Goal: Transaction & Acquisition: Purchase product/service

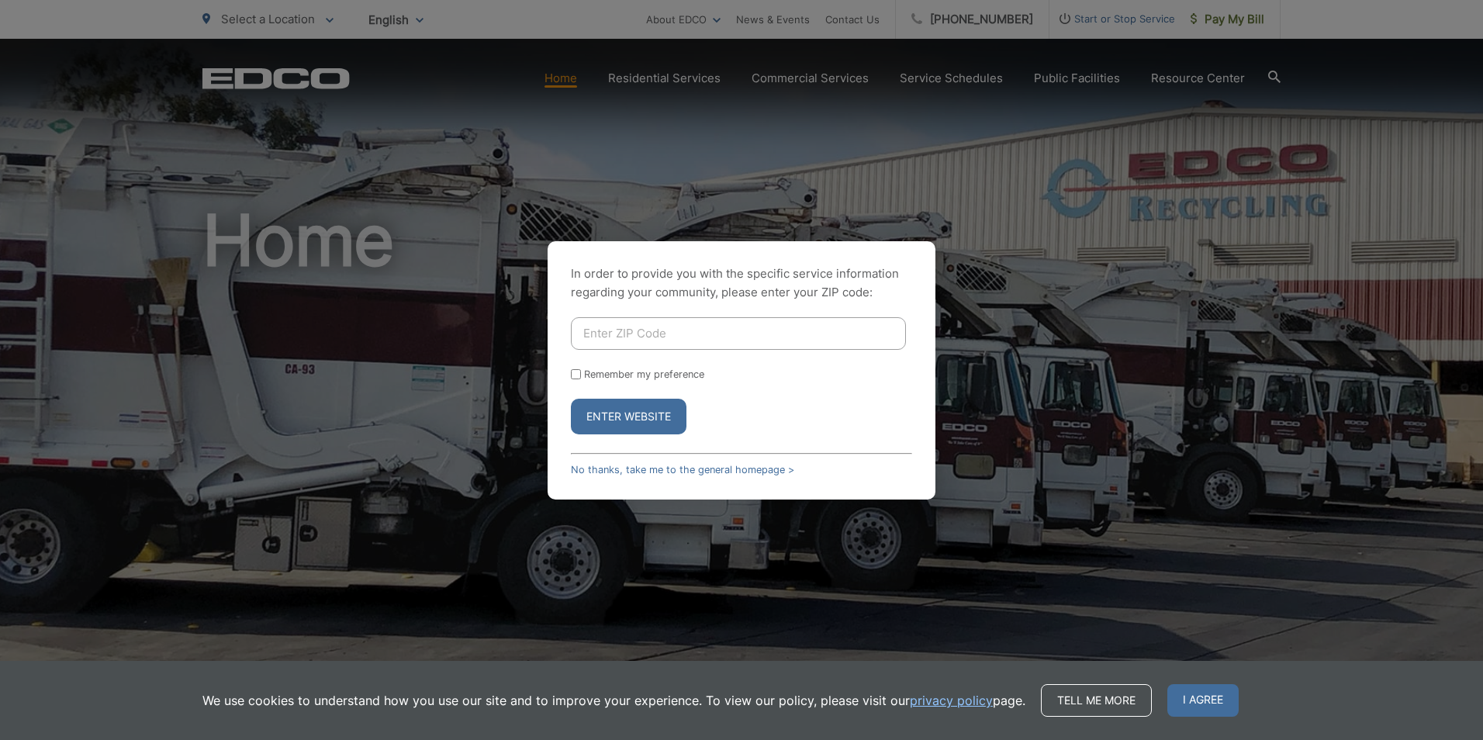
click at [652, 336] on input "Enter ZIP Code" at bounding box center [738, 333] width 335 height 33
type input "92120"
click at [623, 417] on button "Enter Website" at bounding box center [629, 417] width 116 height 36
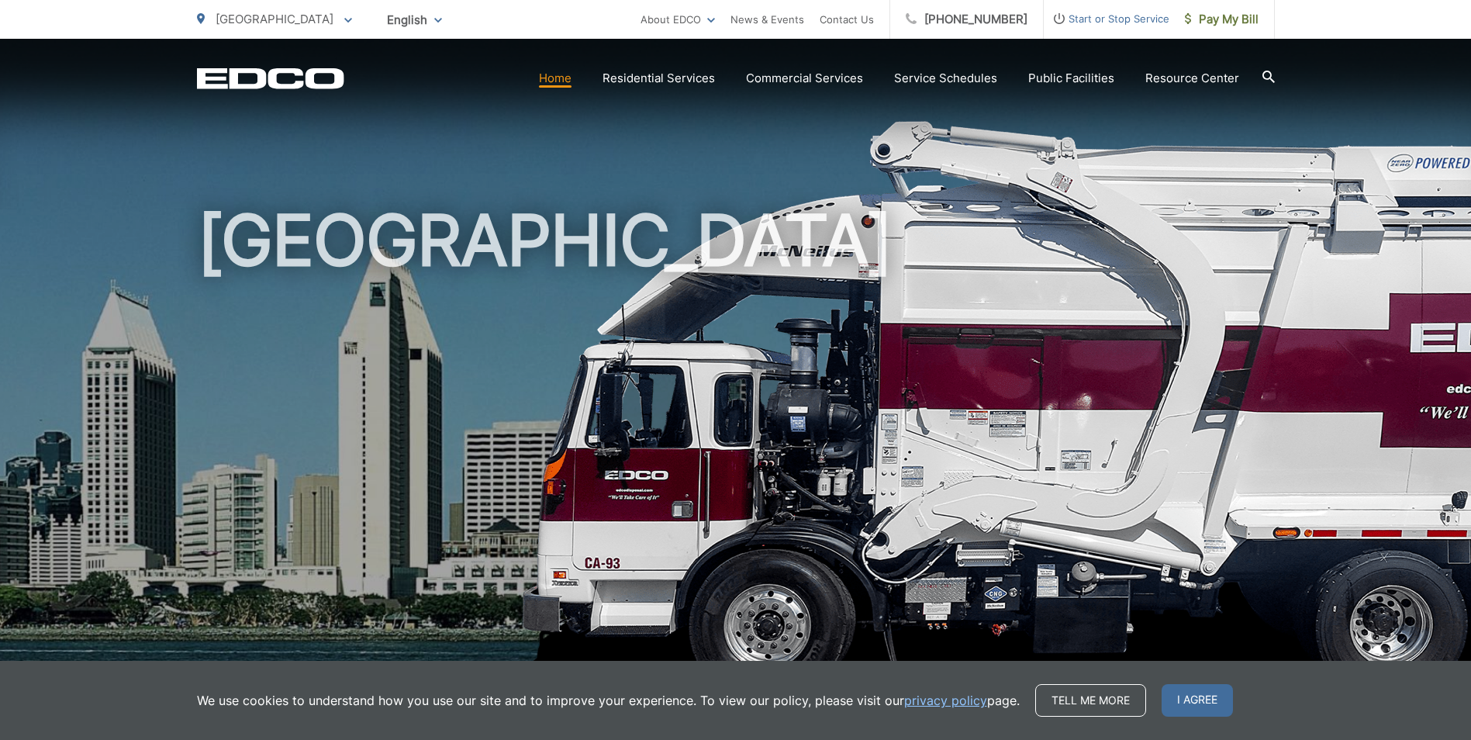
click at [994, 528] on h1 "[GEOGRAPHIC_DATA]" at bounding box center [736, 447] width 1078 height 491
click at [1214, 704] on span "I agree" at bounding box center [1197, 700] width 71 height 33
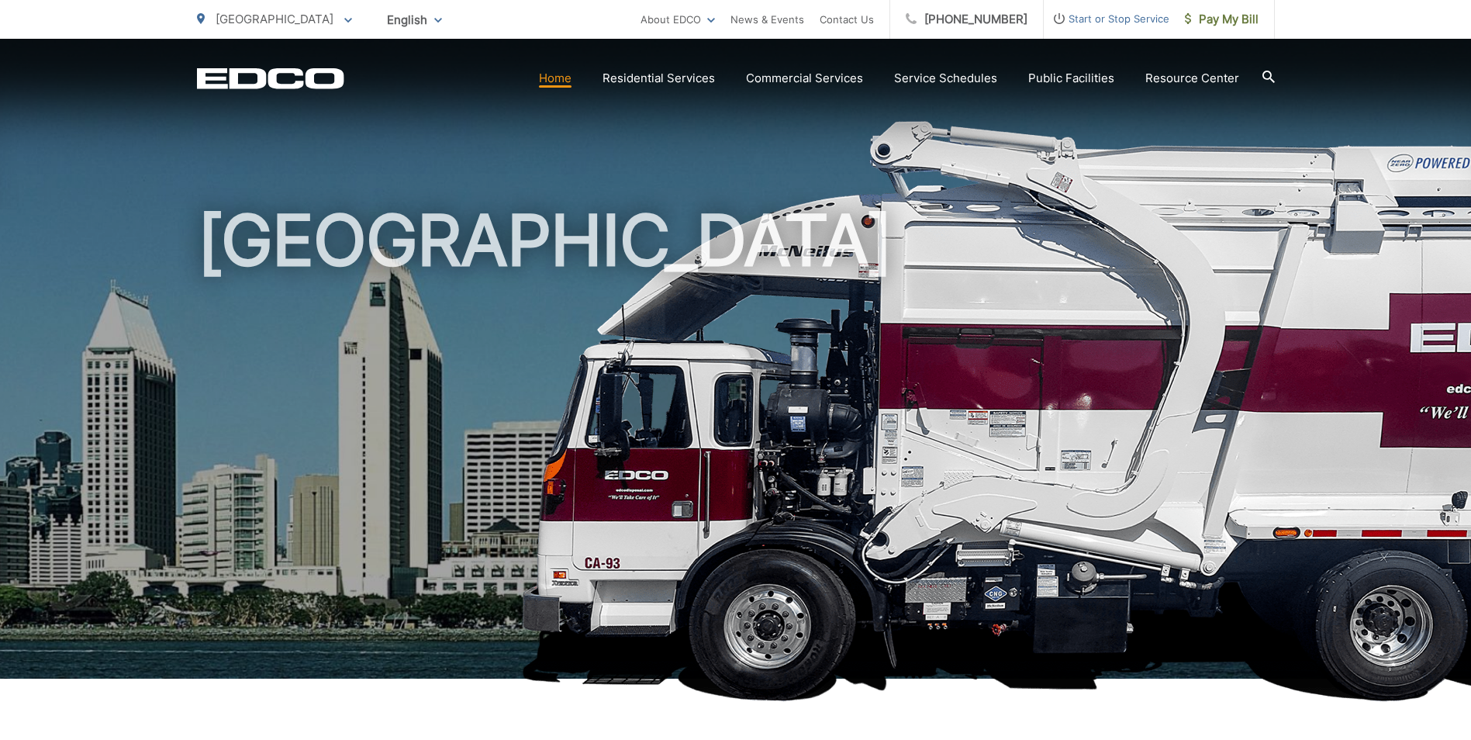
click at [560, 79] on link "Home" at bounding box center [555, 78] width 33 height 19
click at [1232, 21] on span "Pay My Bill" at bounding box center [1222, 19] width 74 height 19
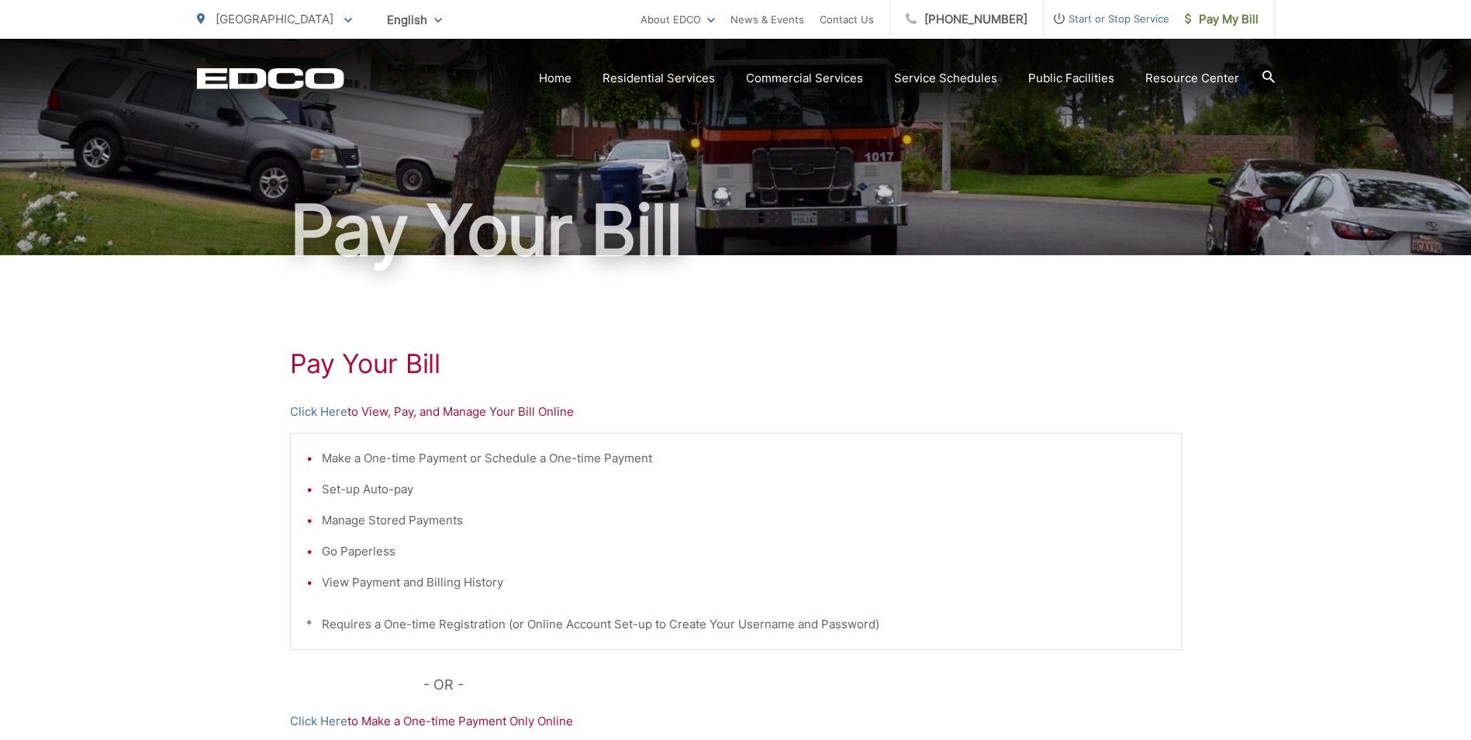
scroll to position [233, 0]
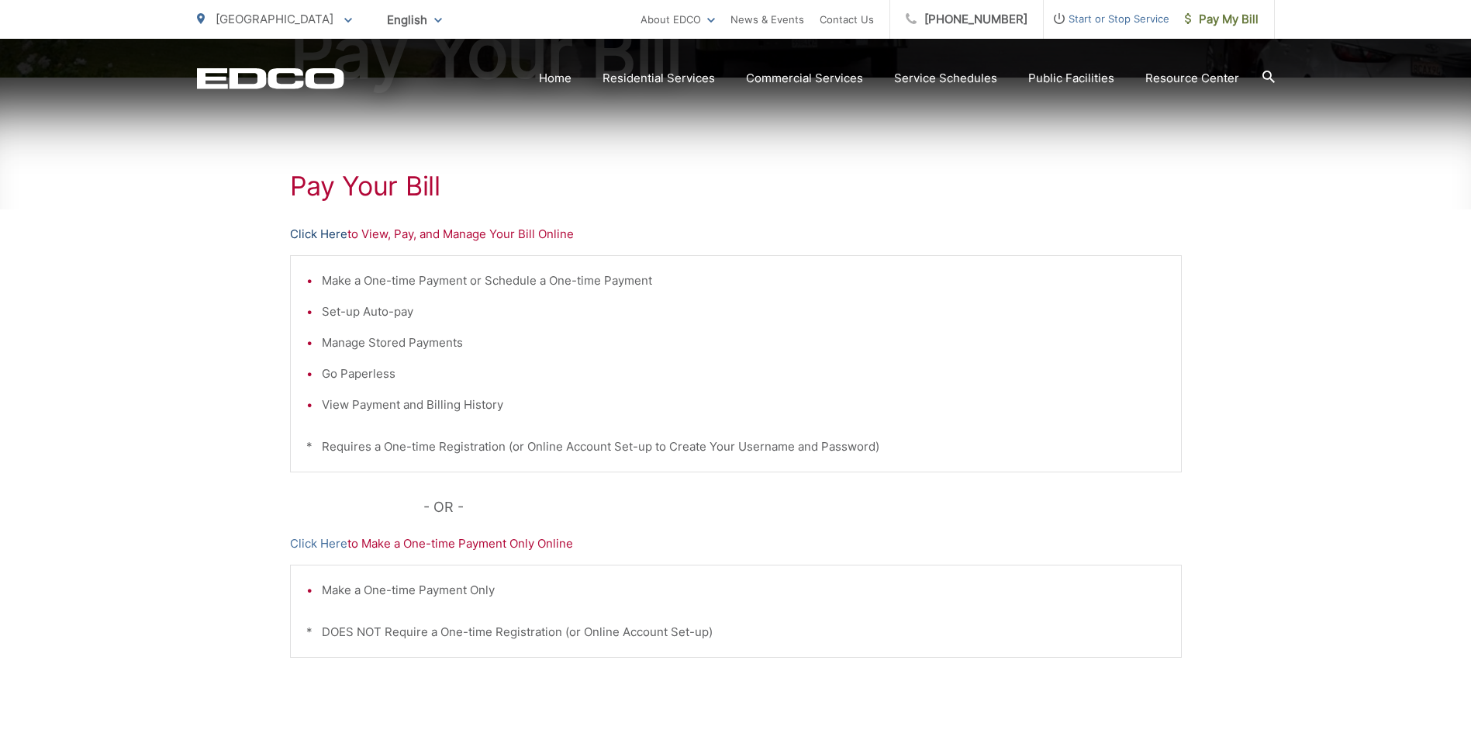
click at [327, 234] on link "Click Here" at bounding box center [318, 234] width 57 height 19
